Goal: Complete application form

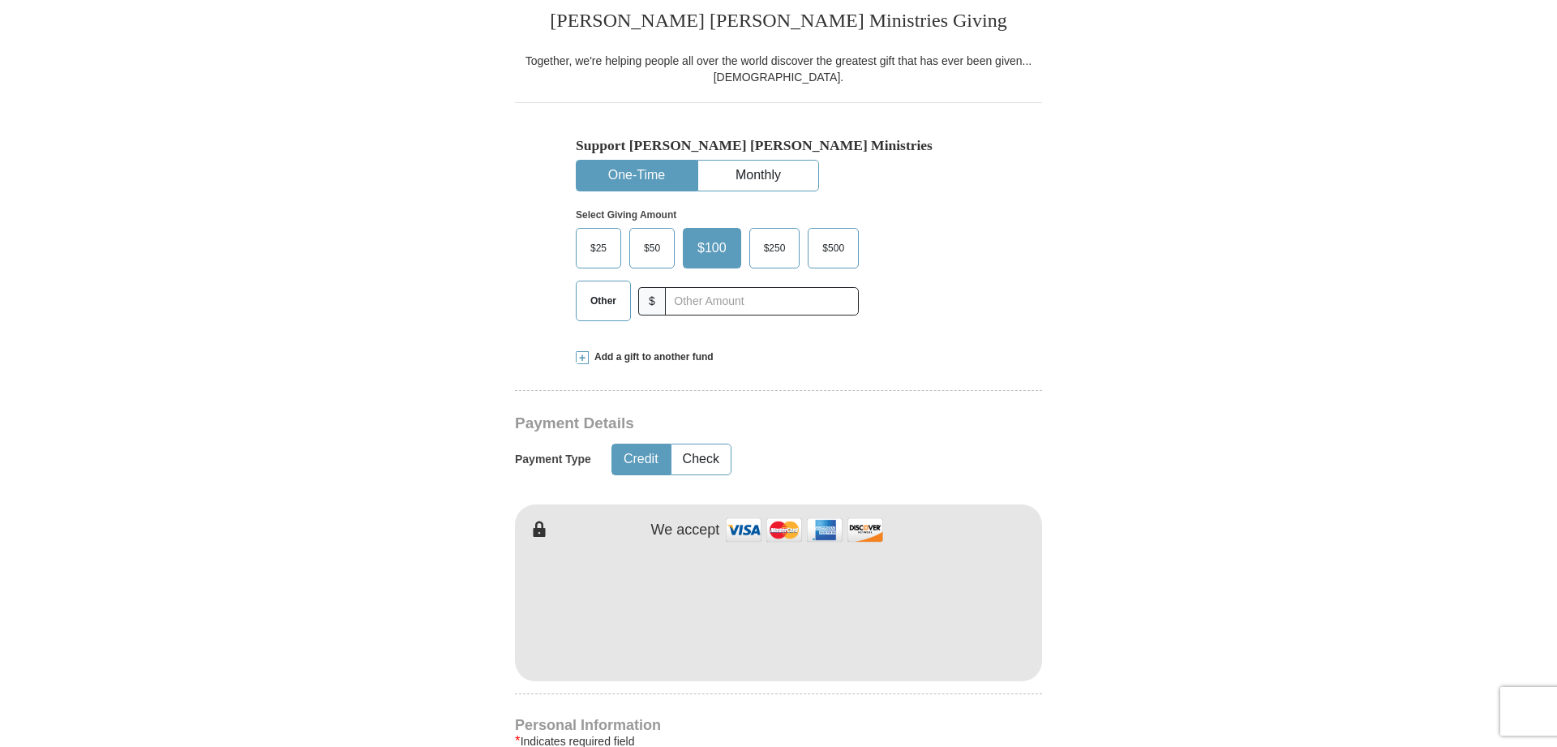
scroll to position [744, 0]
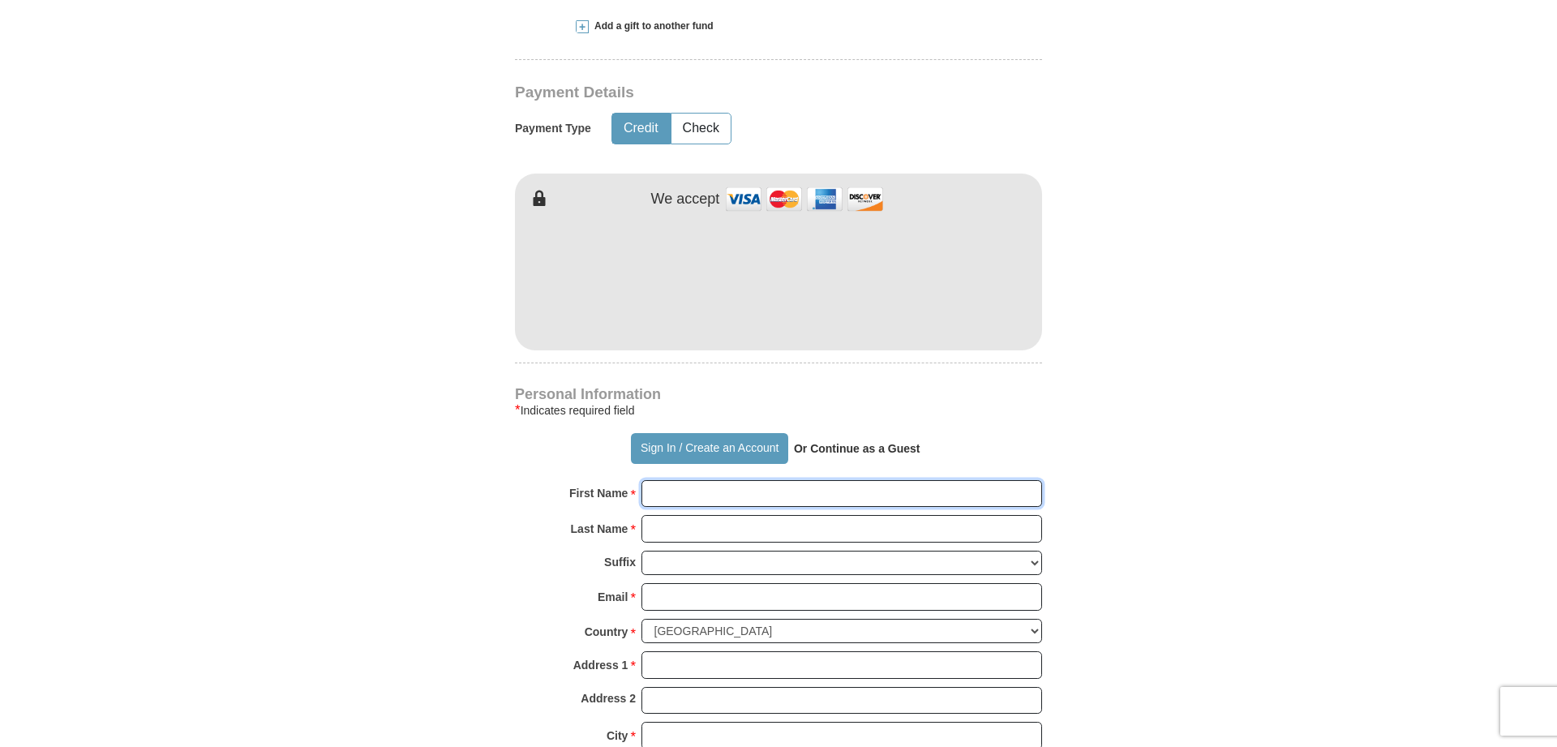
click at [773, 500] on input "First Name *" at bounding box center [841, 494] width 401 height 28
type input "[PERSON_NAME]"
type input "[PERSON_NAME][EMAIL_ADDRESS][DOMAIN_NAME]"
type input "[STREET_ADDRESS]"
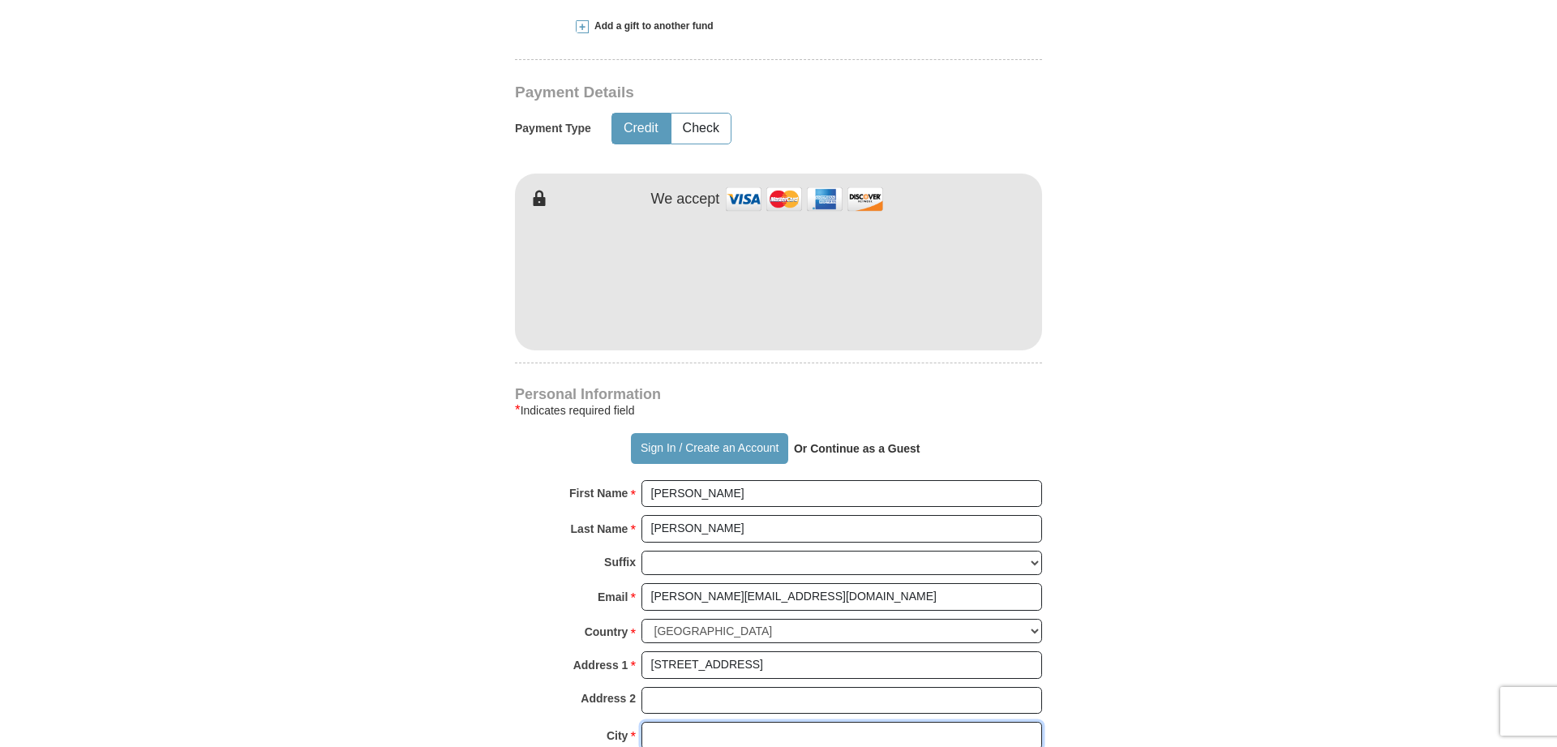
type input "Hermitage"
select select "TN"
type input "37076"
type input "6158895640"
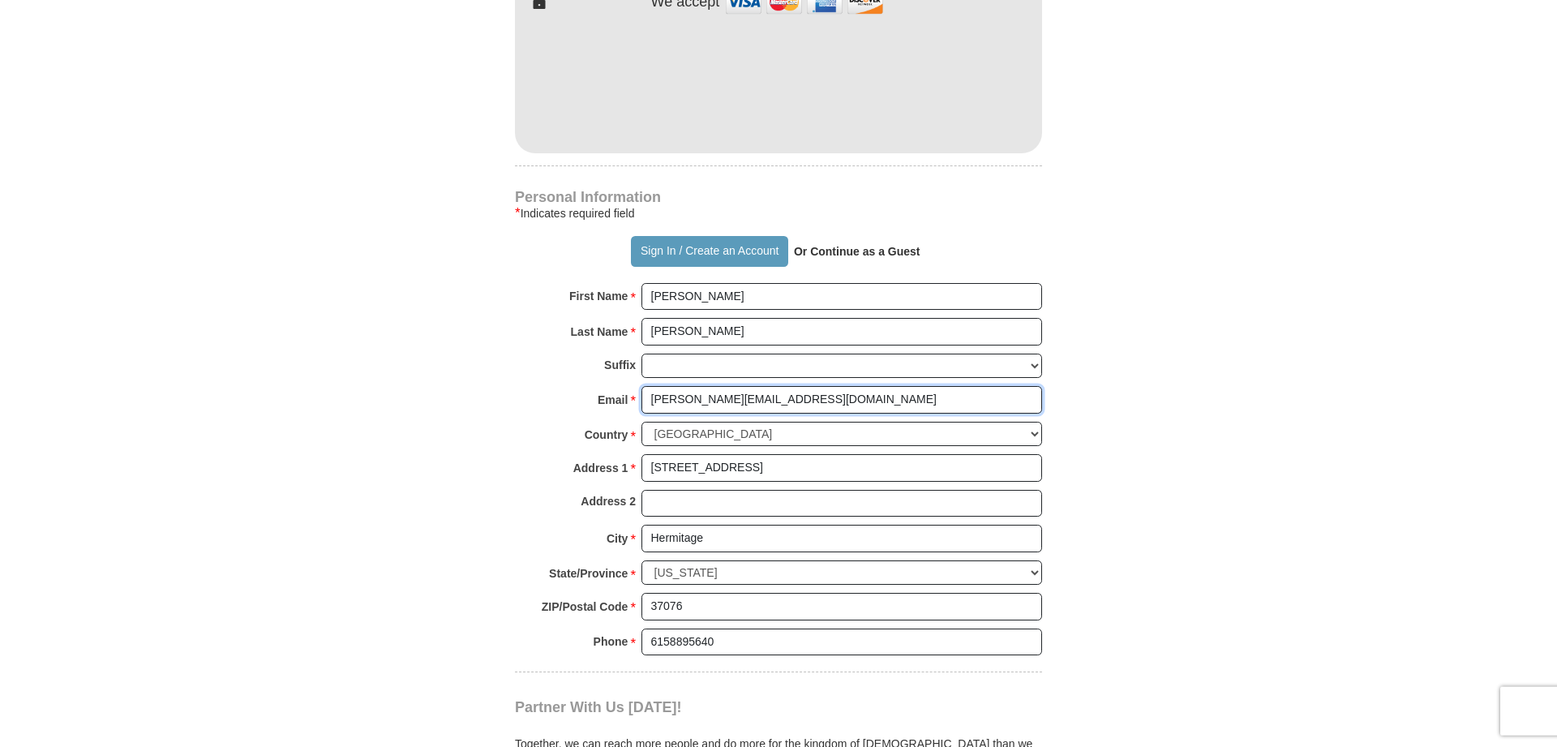
scroll to position [992, 0]
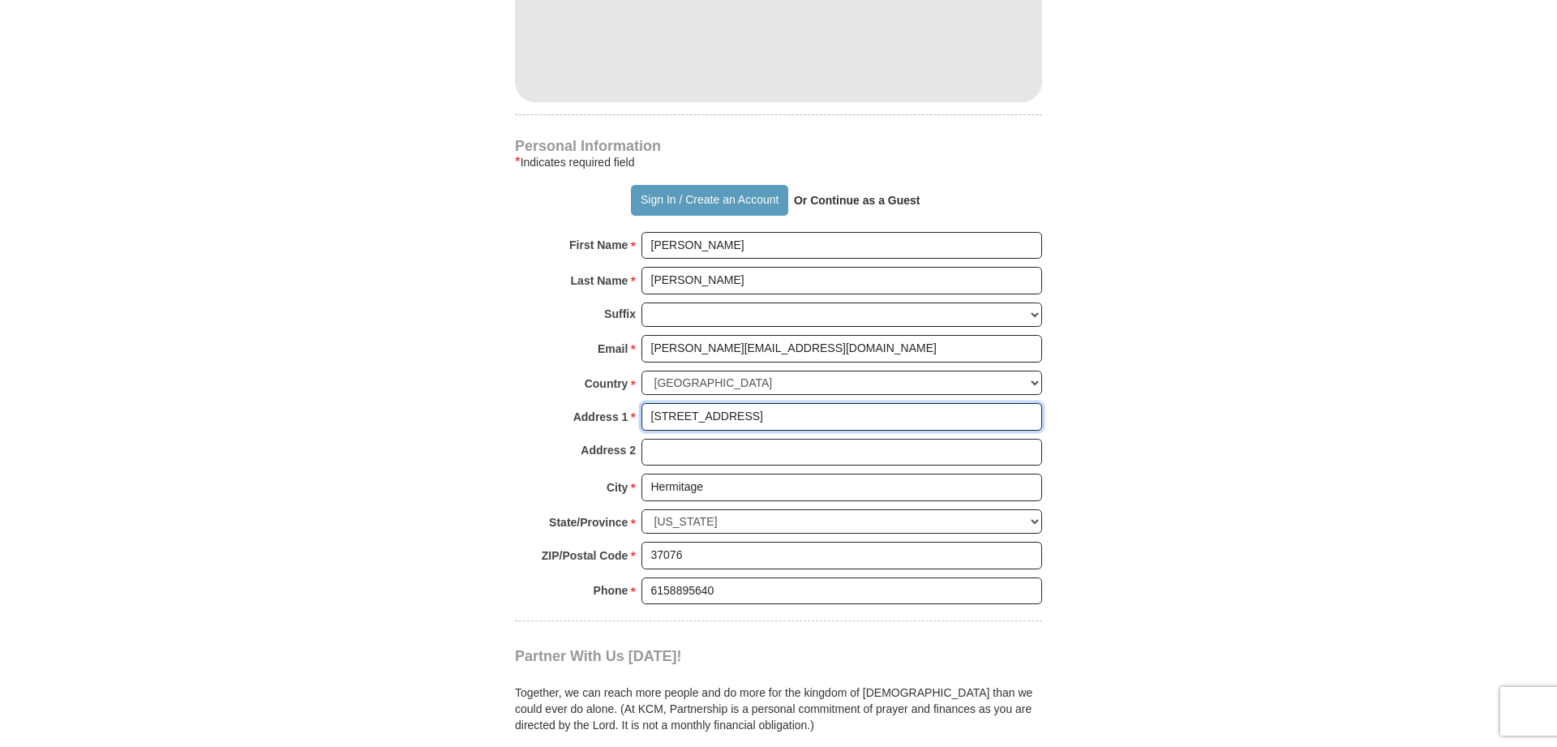
drag, startPoint x: 778, startPoint y: 410, endPoint x: 576, endPoint y: 413, distance: 202.7
click at [641, 411] on input "[STREET_ADDRESS]" at bounding box center [841, 417] width 401 height 28
type input "[STREET_ADDRESS]"
type input "Antioch"
click at [714, 547] on input "37076" at bounding box center [841, 556] width 401 height 28
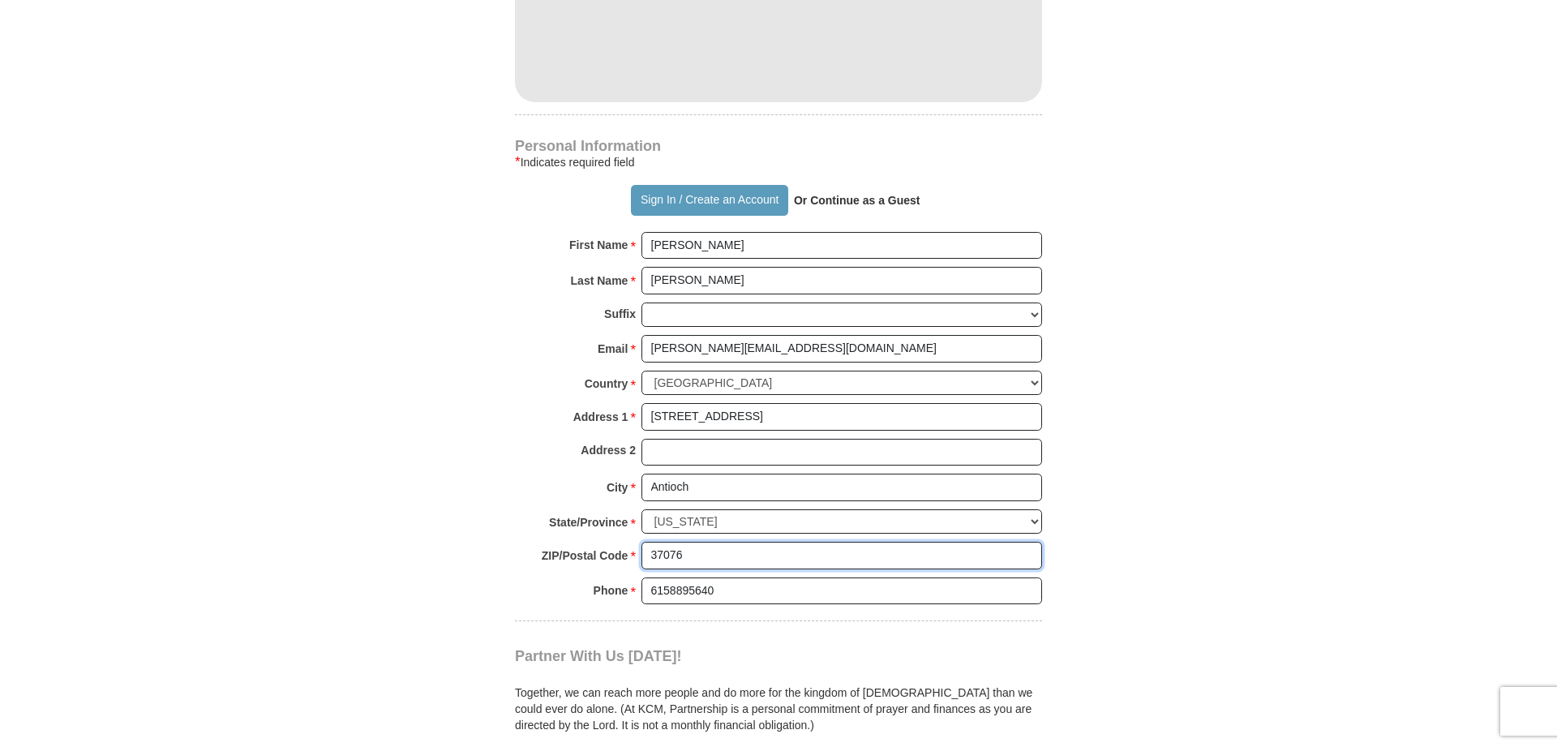
click at [714, 547] on input "37076" at bounding box center [841, 556] width 401 height 28
type input "37013"
drag, startPoint x: 741, startPoint y: 585, endPoint x: 630, endPoint y: 593, distance: 111.4
click at [641, 593] on input "6158895640" at bounding box center [841, 591] width 401 height 28
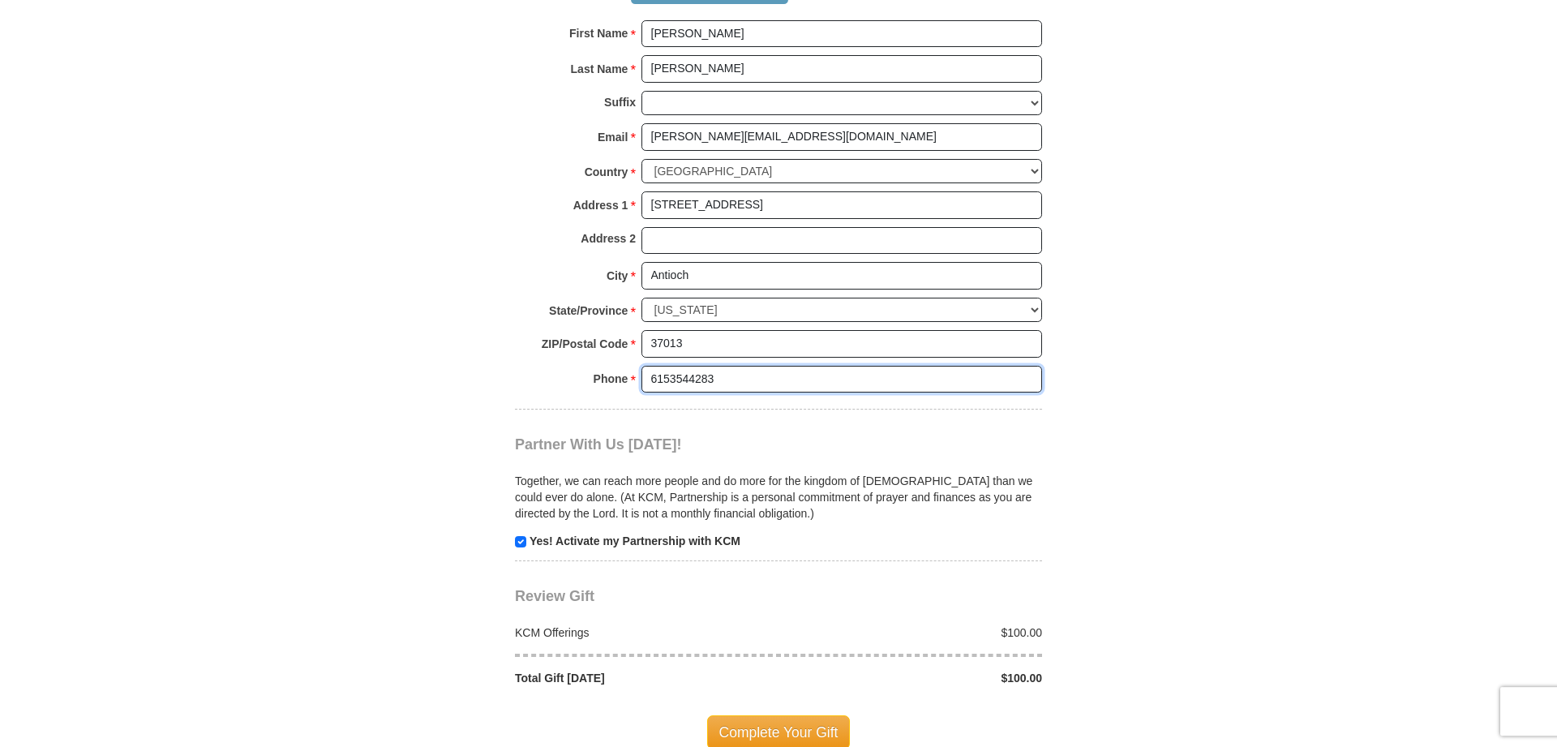
scroll to position [1158, 0]
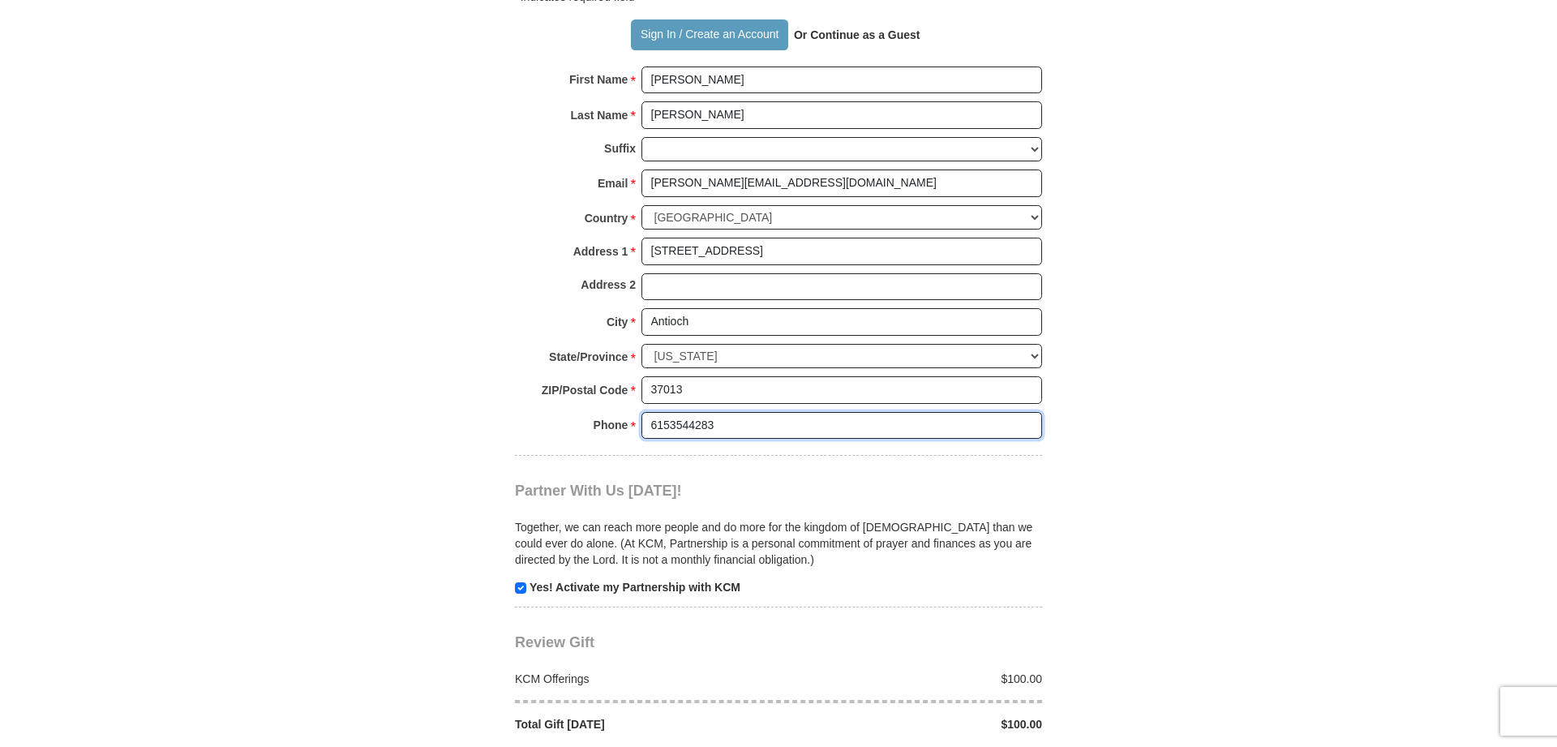
type input "6153544283"
click at [518, 587] on input "checkbox" at bounding box center [520, 587] width 11 height 11
checkbox input "false"
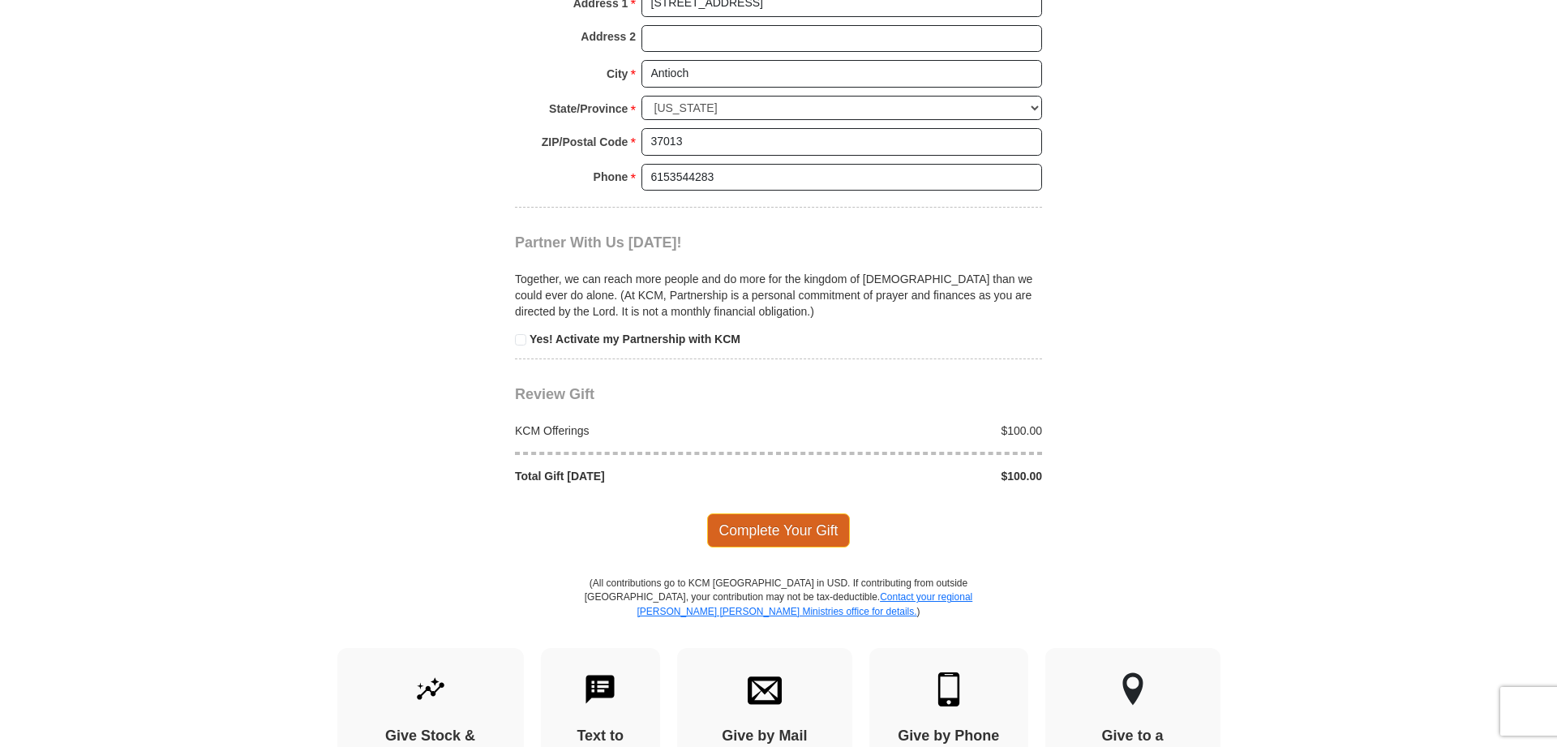
click at [782, 527] on span "Complete Your Gift" at bounding box center [778, 530] width 143 height 34
